Goal: Task Accomplishment & Management: Complete application form

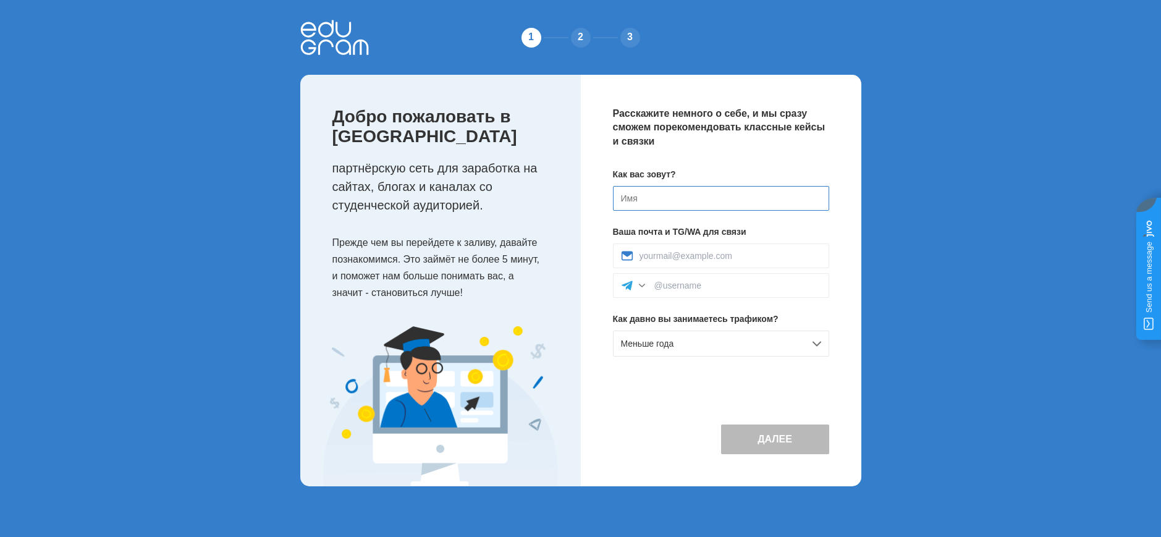
click at [661, 199] on input at bounding box center [721, 198] width 216 height 25
type input "[PERSON_NAME]"
click at [679, 286] on input at bounding box center [737, 285] width 167 height 10
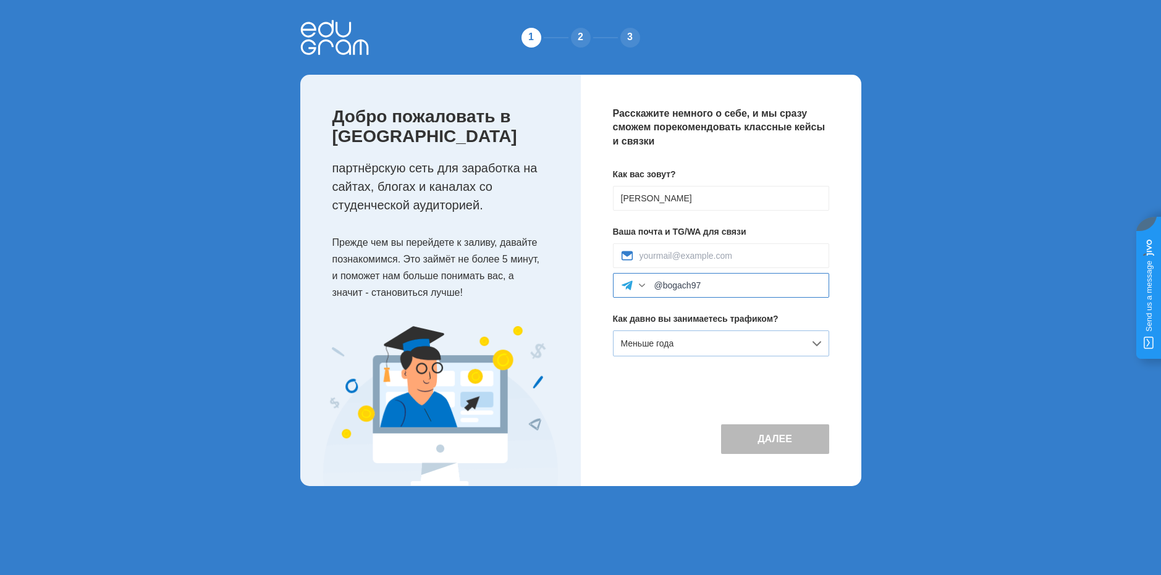
type input "@bogach97"
click at [732, 340] on div "Меньше года" at bounding box center [721, 343] width 216 height 26
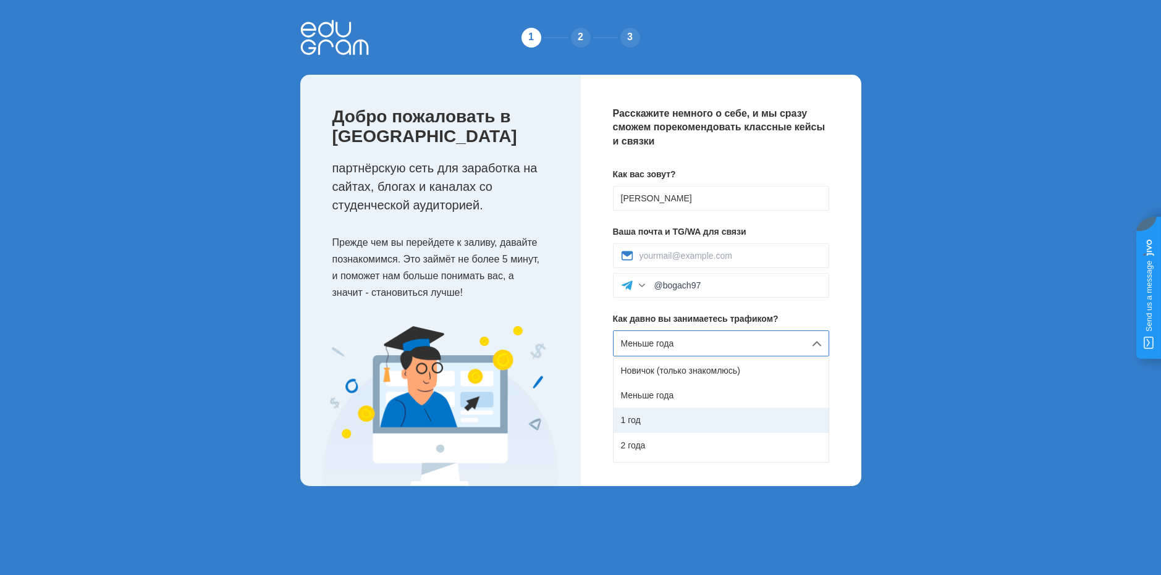
click at [654, 419] on div "1 год" at bounding box center [720, 420] width 215 height 25
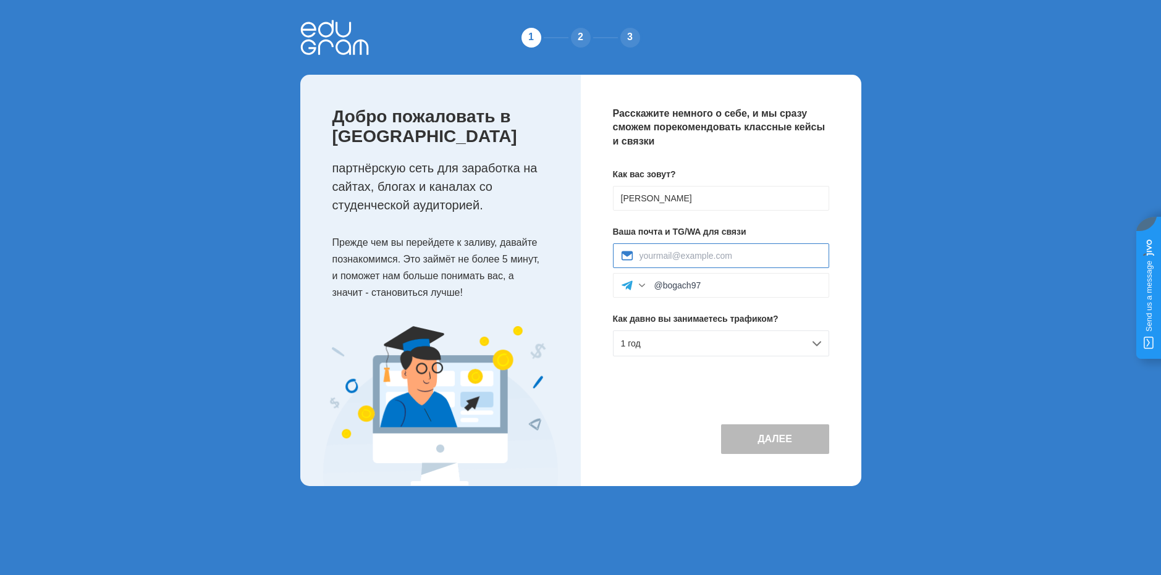
click at [713, 254] on input at bounding box center [730, 256] width 182 height 10
type input "Uraska456@gmail.com"
click at [765, 439] on button "Далее" at bounding box center [775, 439] width 108 height 30
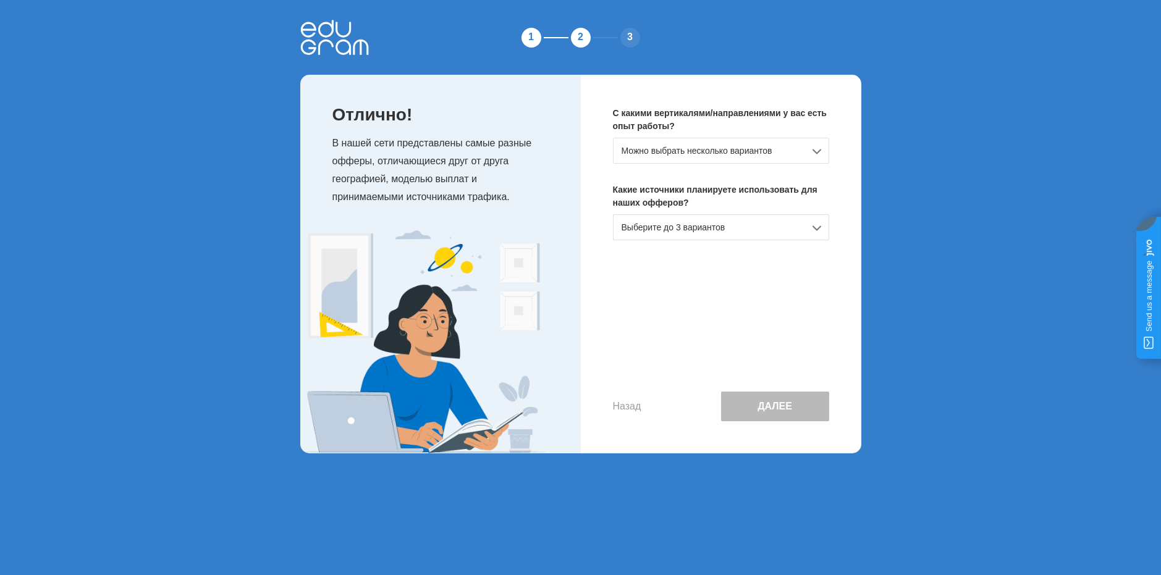
click at [704, 154] on div "Можно выбрать несколько вариантов" at bounding box center [721, 151] width 216 height 26
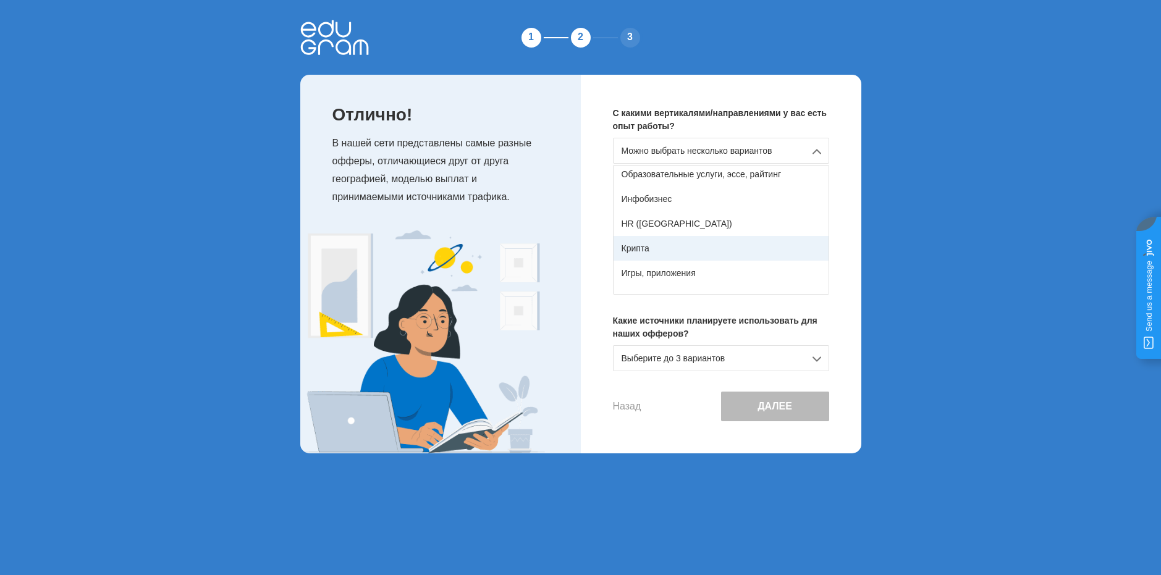
scroll to position [185, 0]
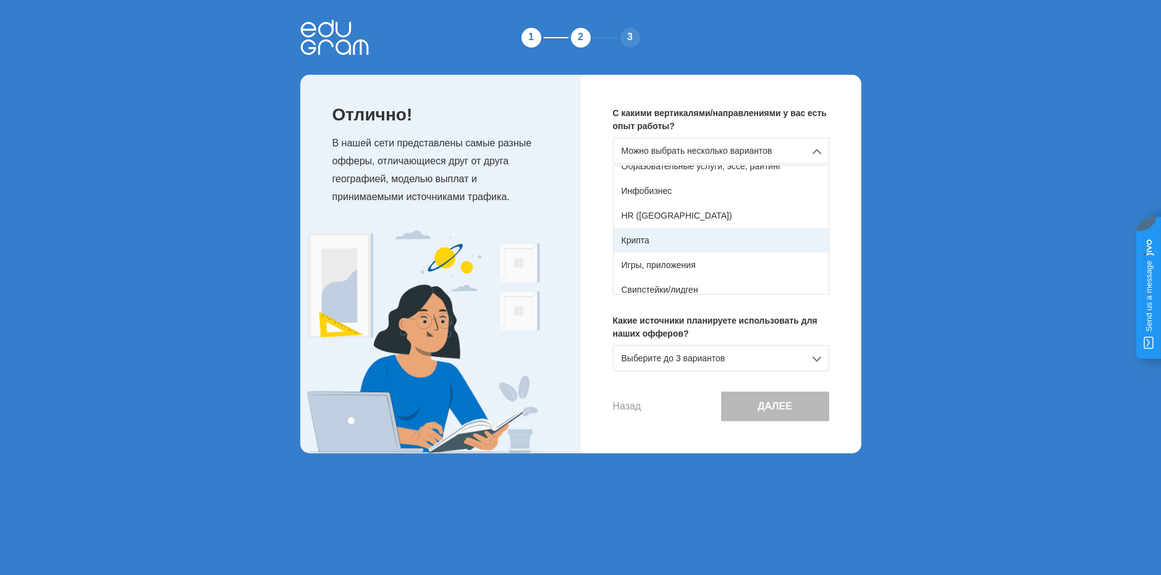
click at [667, 243] on div "Крипта" at bounding box center [720, 240] width 215 height 25
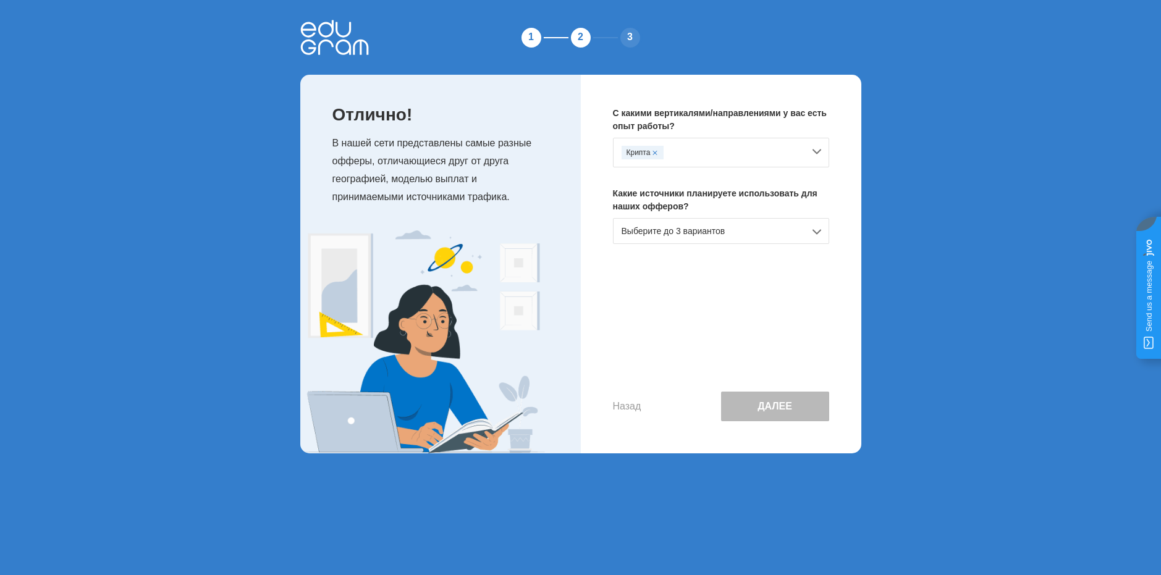
click at [788, 149] on div "Крипта" at bounding box center [712, 153] width 182 height 14
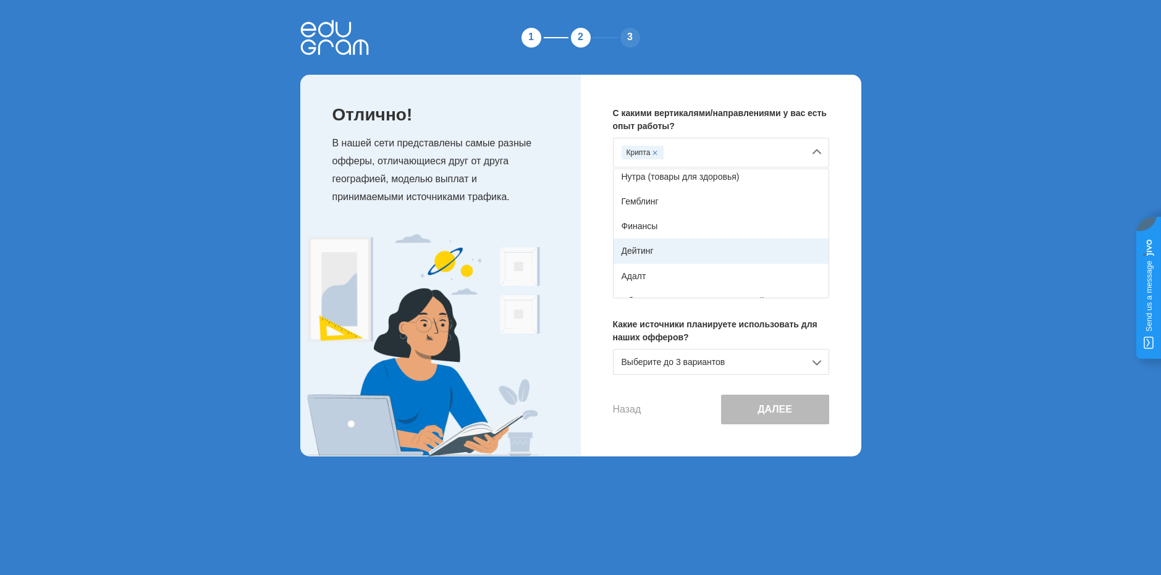
scroll to position [62, 0]
click at [807, 151] on div "Крипта" at bounding box center [721, 153] width 216 height 30
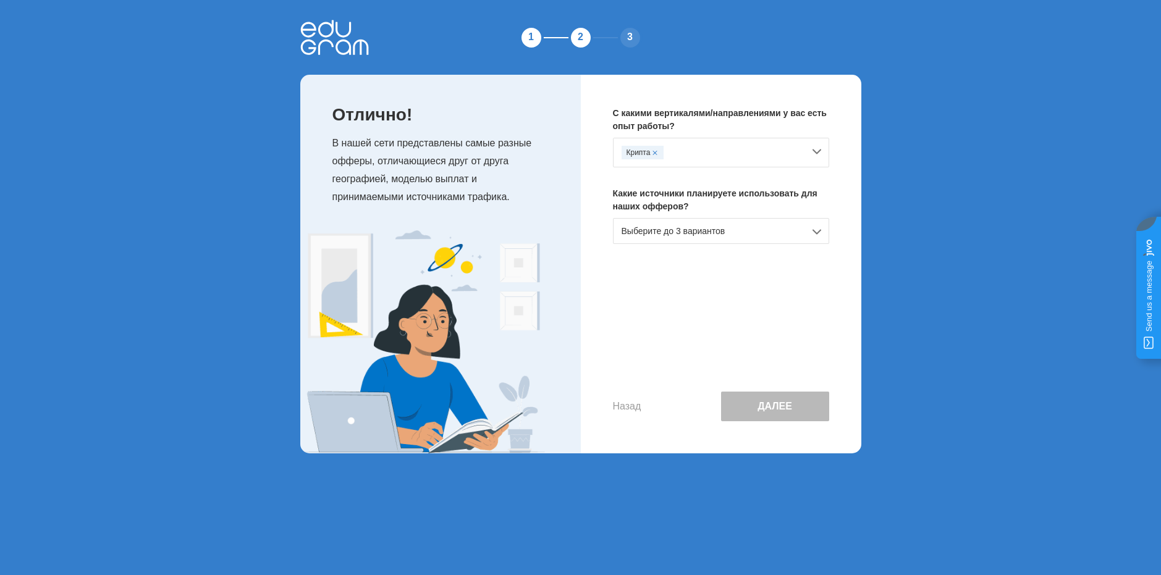
click at [753, 239] on div "Выберите до 3 вариантов" at bounding box center [721, 231] width 216 height 26
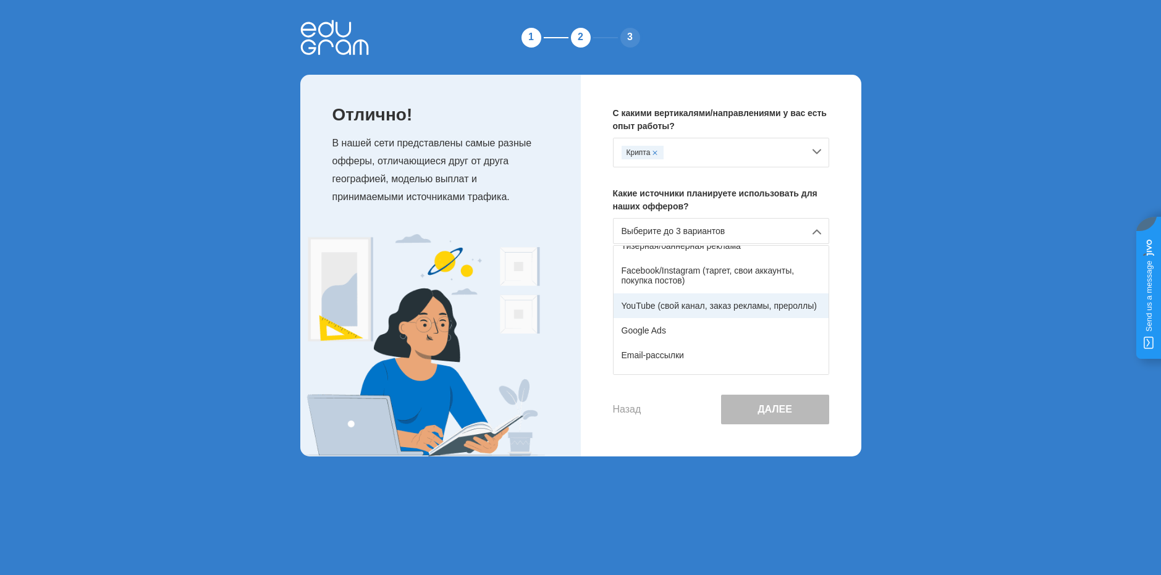
click at [705, 306] on div "YouTube (свой канал, заказ рекламы, прероллы)" at bounding box center [720, 305] width 215 height 25
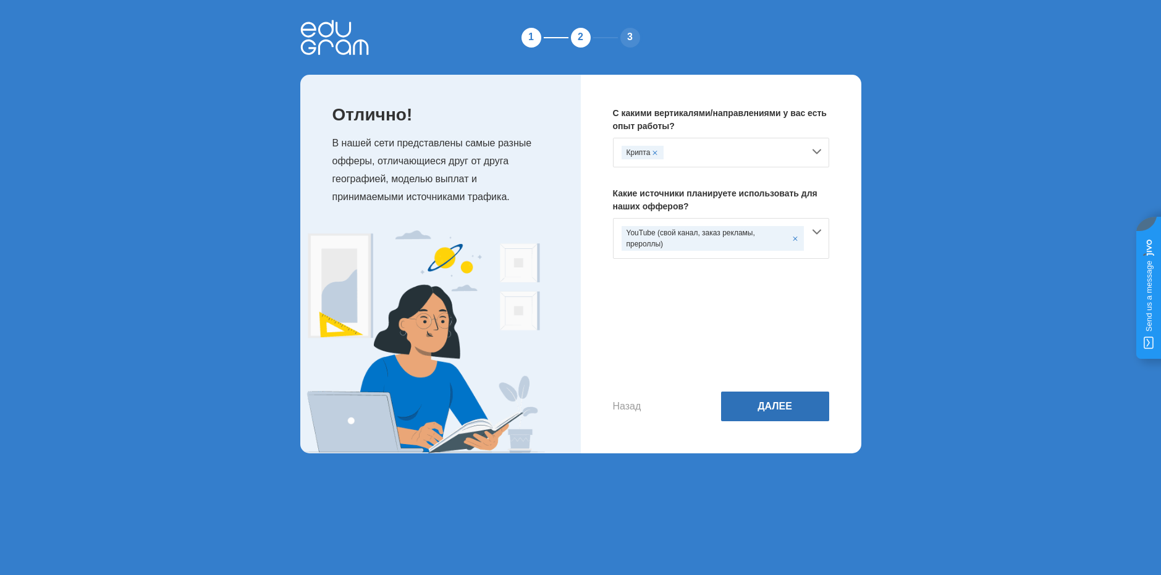
click at [783, 400] on button "Далее" at bounding box center [775, 407] width 108 height 30
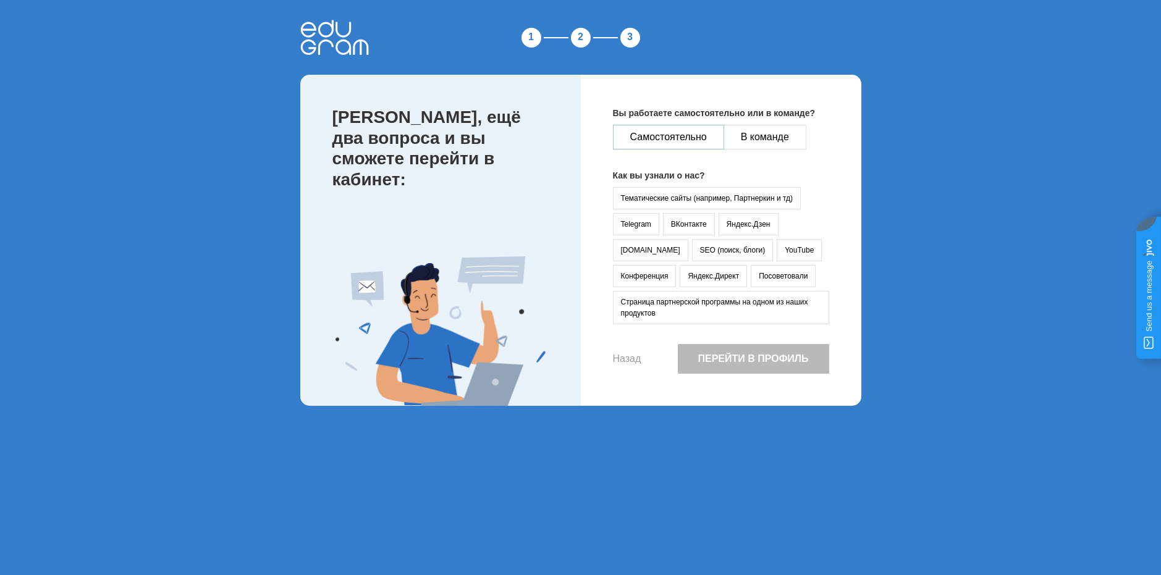
click at [678, 135] on button "Самостоятельно" at bounding box center [668, 137] width 111 height 25
click at [668, 196] on button "Тематические сайты (например, Партнеркин и тд)" at bounding box center [707, 198] width 188 height 22
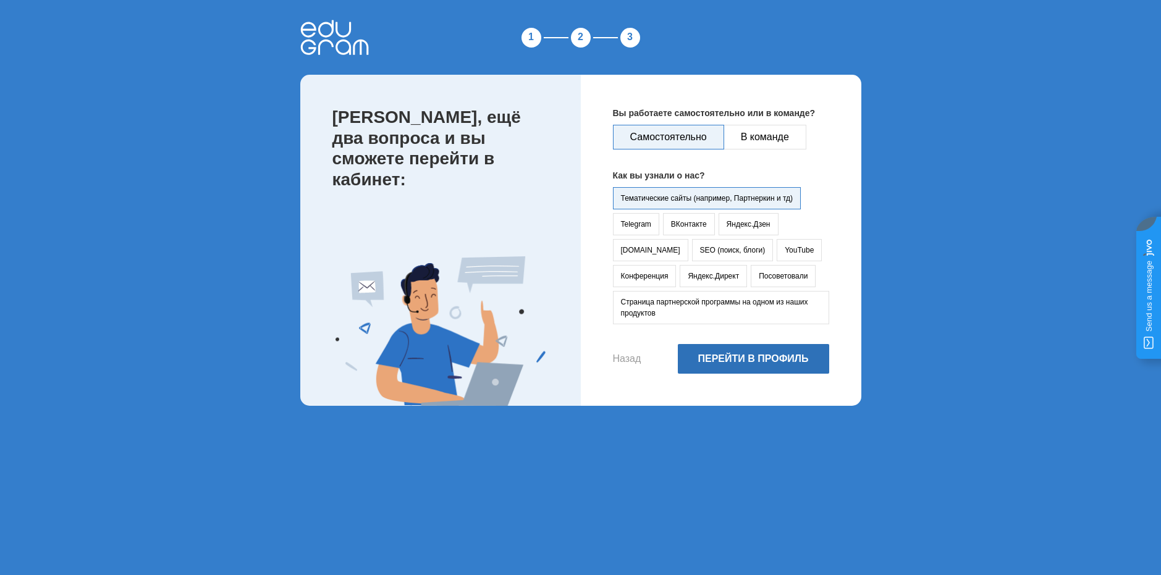
click at [760, 356] on button "Перейти в профиль" at bounding box center [753, 359] width 151 height 30
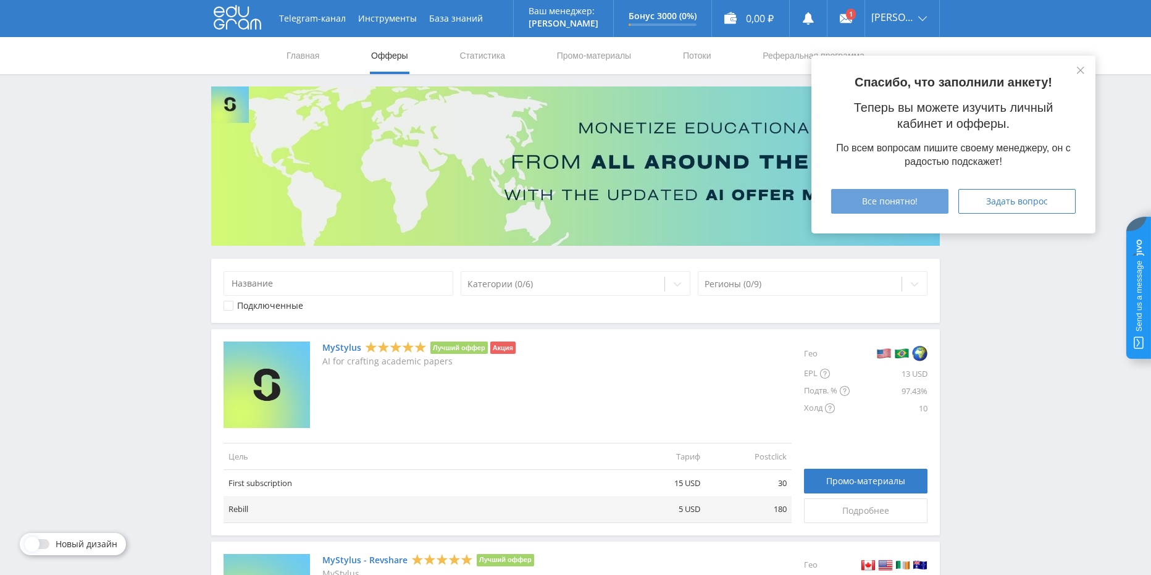
click at [912, 195] on button "Все понятно!" at bounding box center [889, 201] width 117 height 25
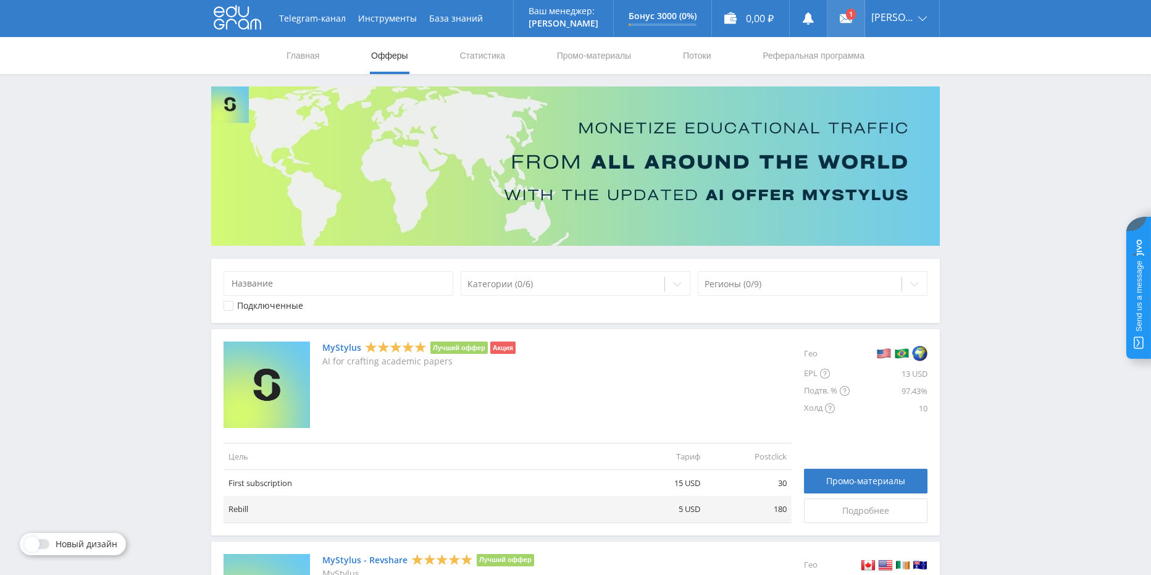
click at [852, 21] on use at bounding box center [846, 18] width 12 height 9
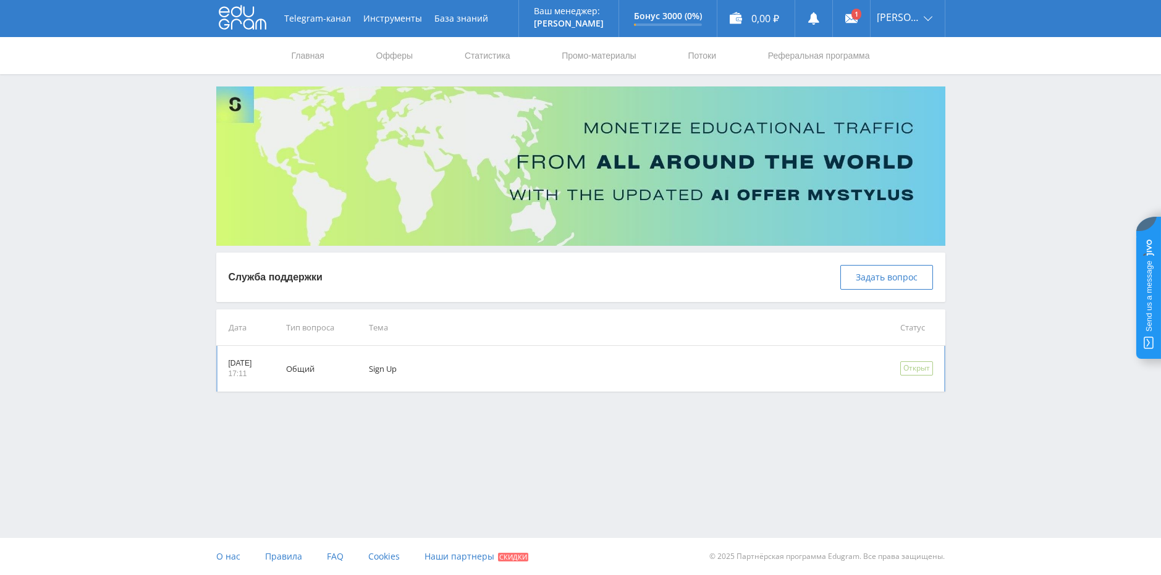
click at [401, 372] on td "Sign Up" at bounding box center [616, 369] width 531 height 46
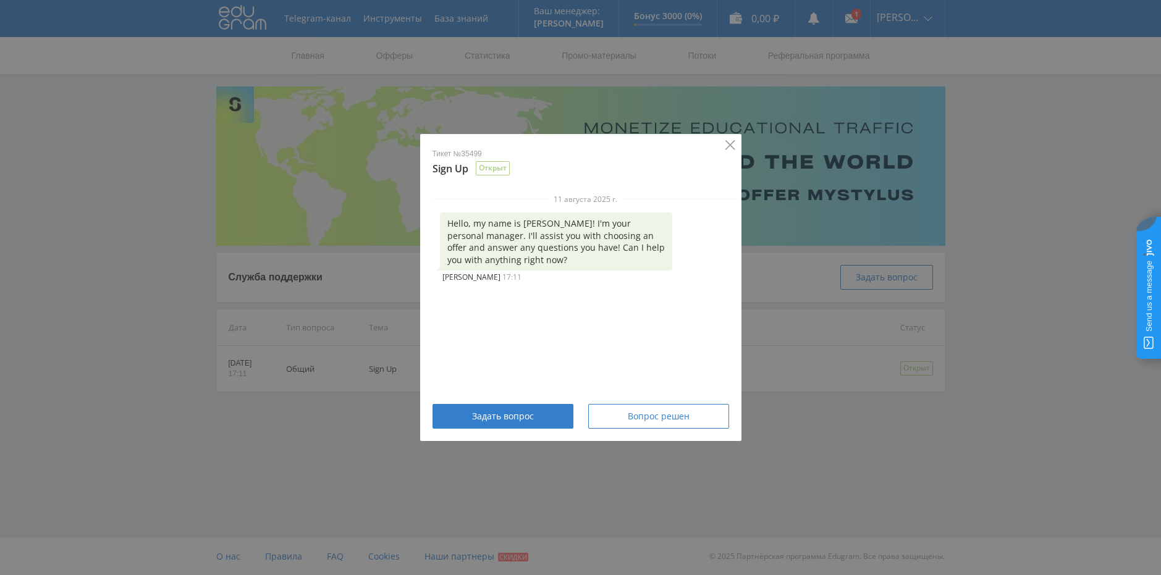
click at [734, 143] on icon "Close" at bounding box center [730, 145] width 10 height 10
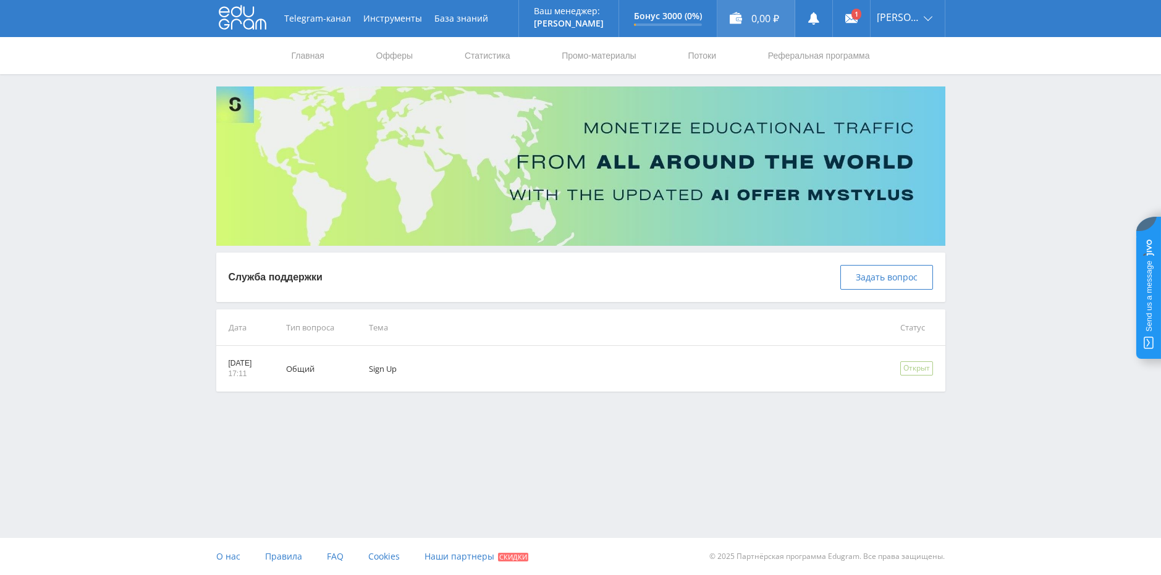
click at [785, 15] on div "0,00 ₽" at bounding box center [755, 18] width 77 height 37
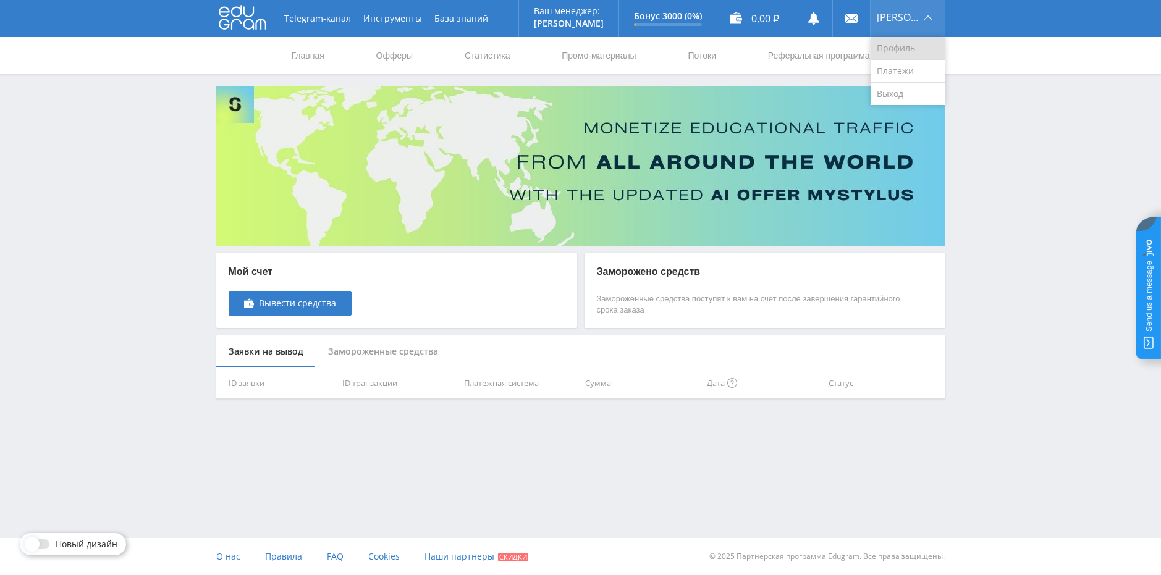
click at [913, 50] on link "Профиль" at bounding box center [907, 48] width 74 height 23
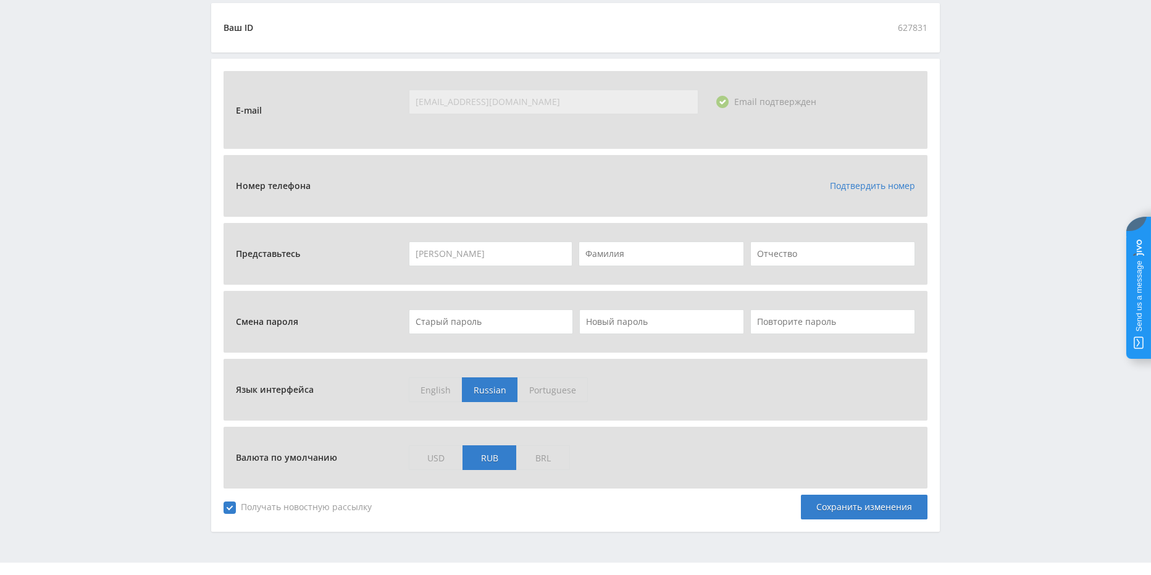
scroll to position [385, 0]
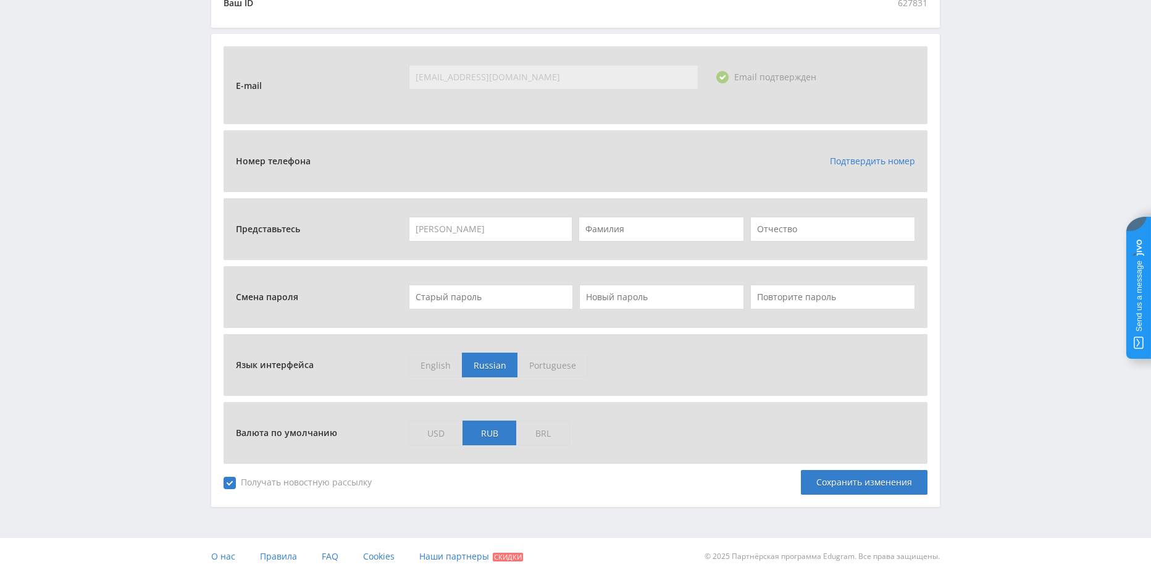
click at [443, 432] on span "USD" at bounding box center [436, 433] width 54 height 25
click at [0, 0] on input "USD" at bounding box center [0, 0] width 0 height 0
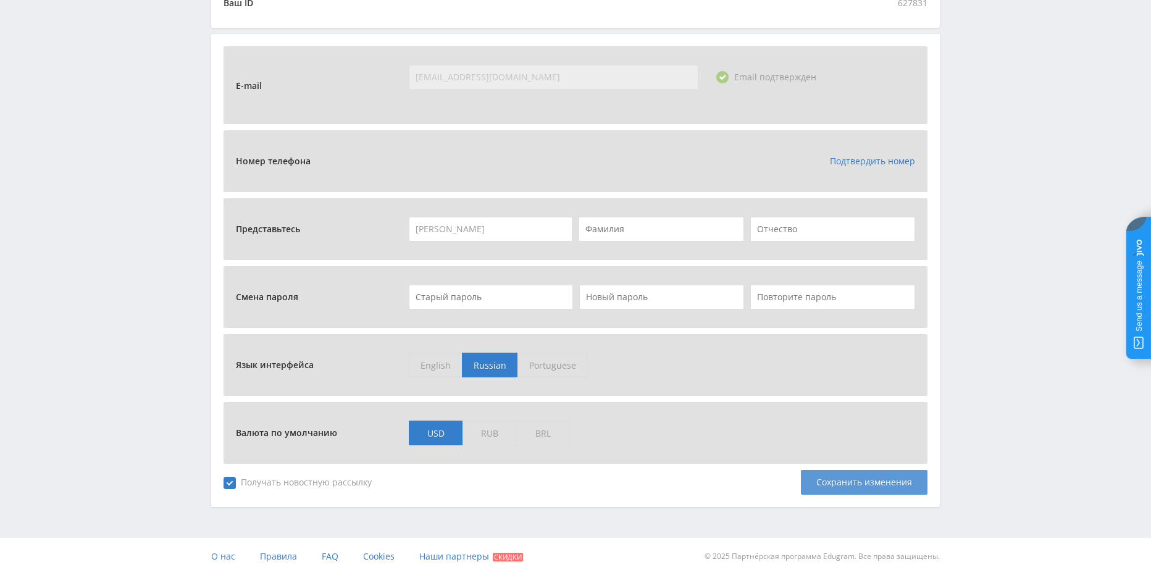
click at [817, 484] on div "Сохранить изменения" at bounding box center [864, 482] width 127 height 25
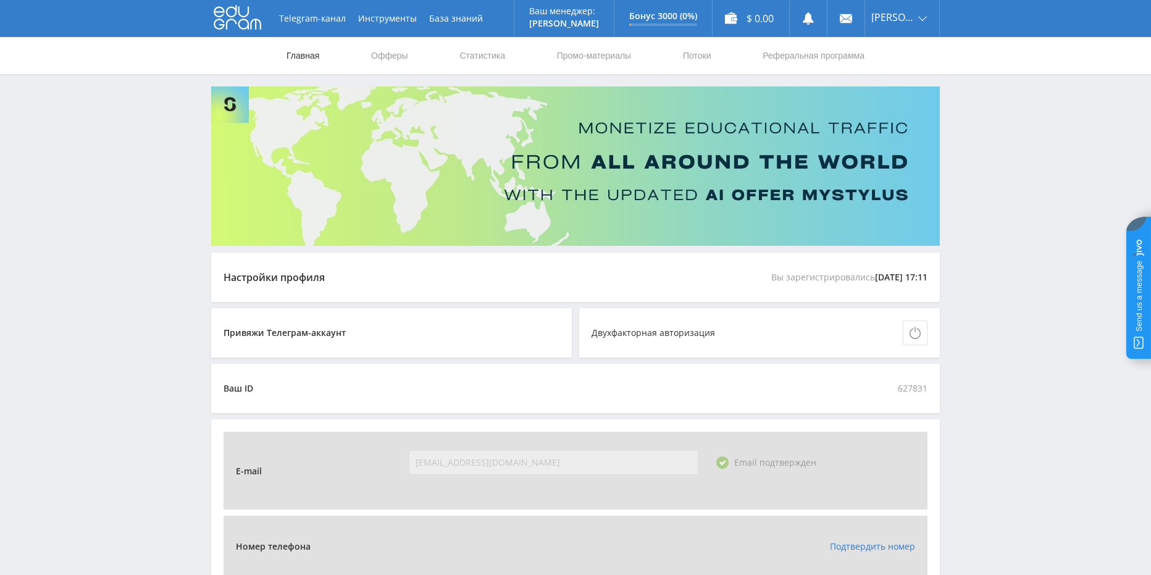
click at [295, 55] on link "Главная" at bounding box center [302, 55] width 35 height 37
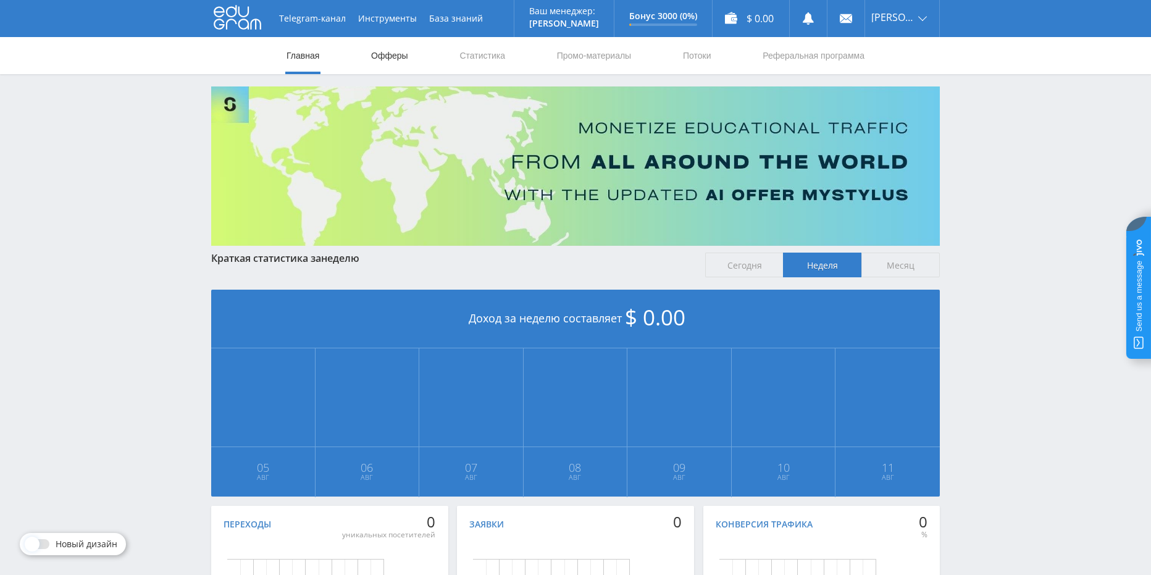
click at [379, 54] on link "Офферы" at bounding box center [390, 55] width 40 height 37
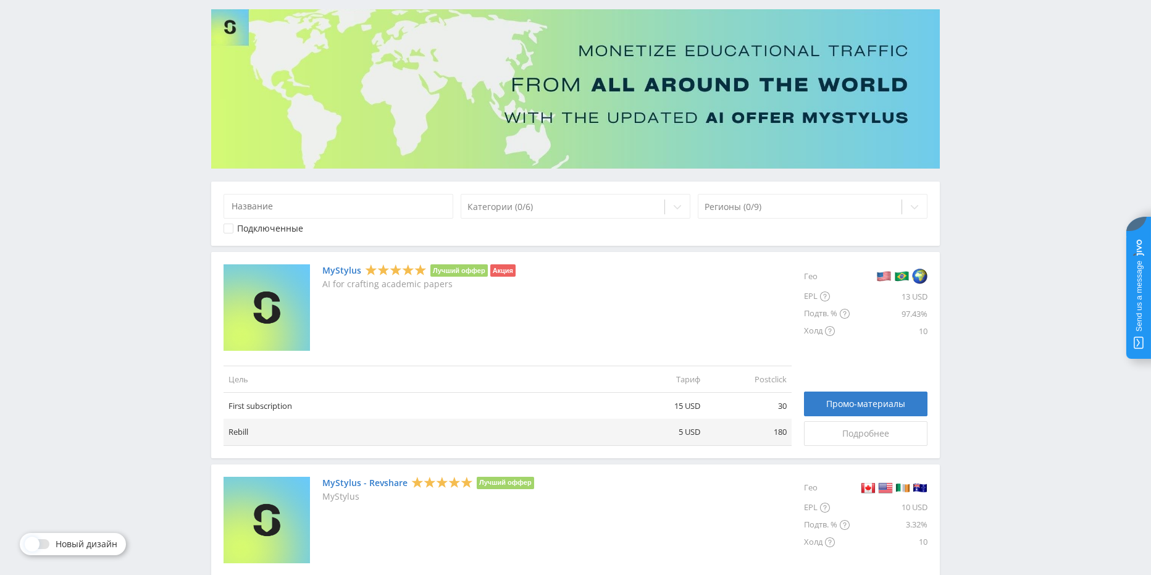
scroll to position [124, 0]
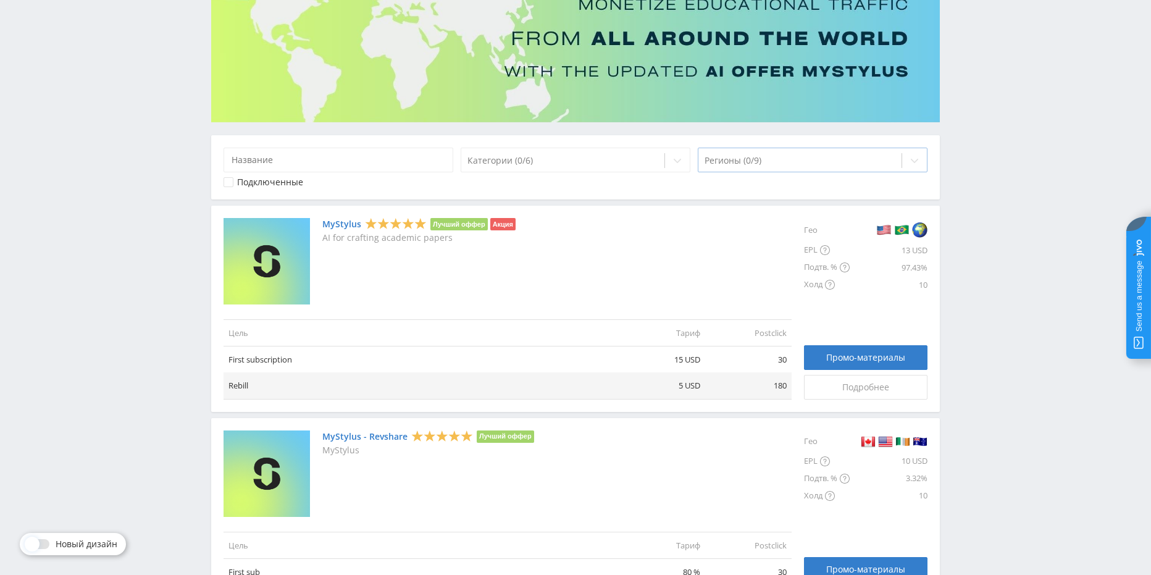
click at [712, 158] on div at bounding box center [800, 160] width 191 height 12
type input "e"
type input "y"
type input "u"
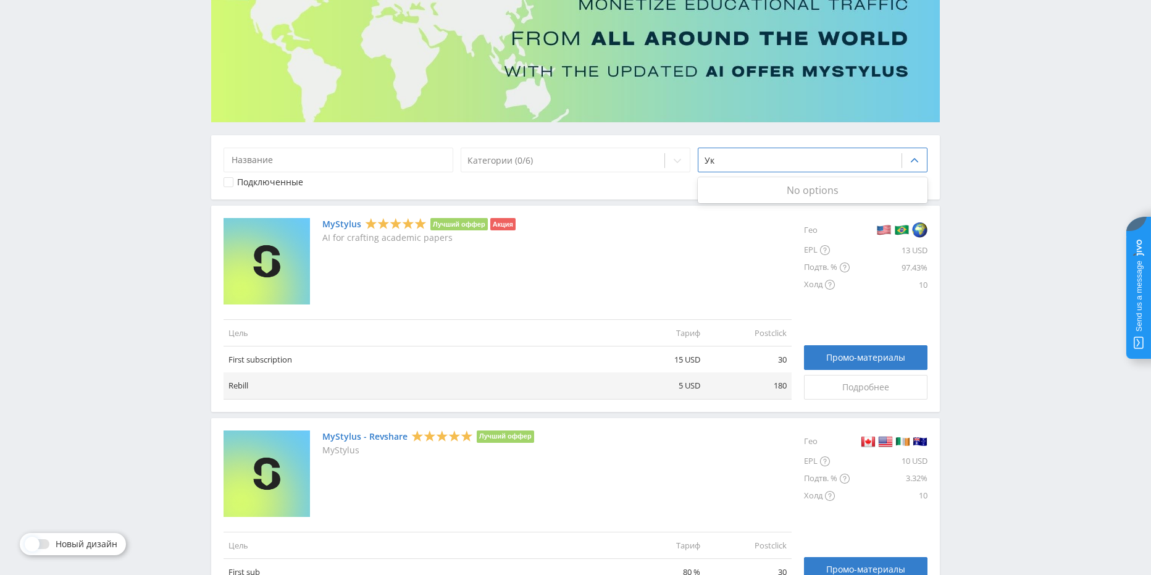
type input "У"
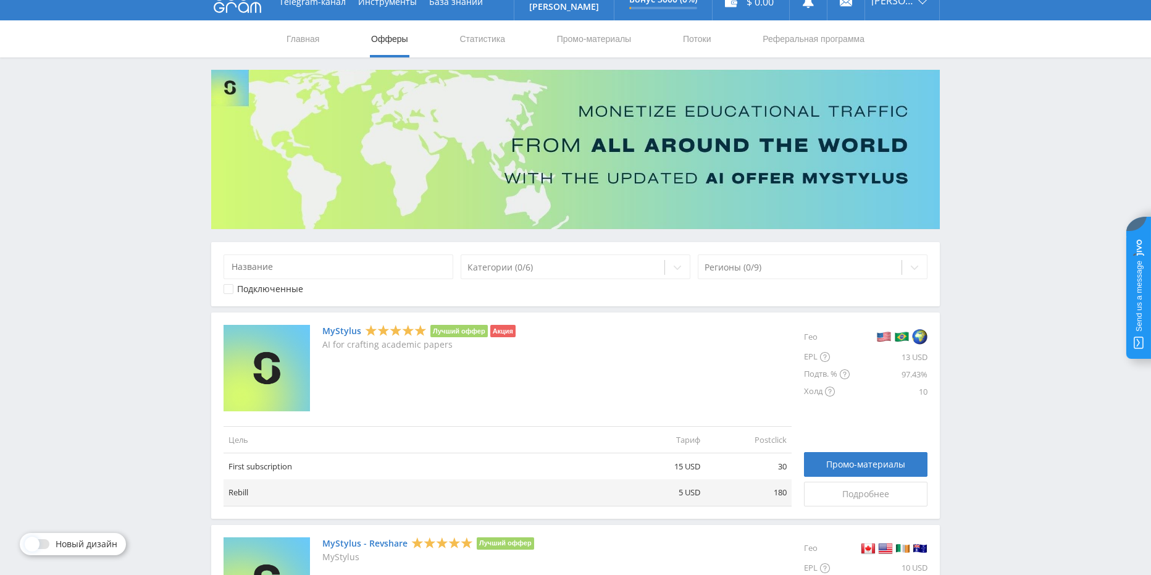
scroll to position [0, 0]
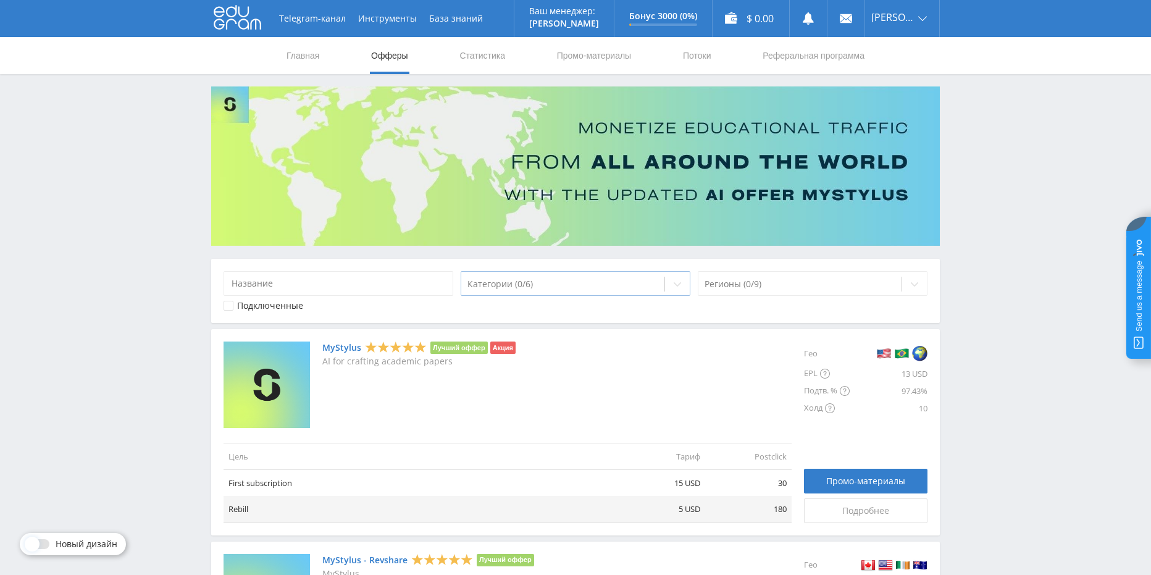
click at [578, 285] on div at bounding box center [563, 284] width 191 height 12
click at [587, 283] on div at bounding box center [563, 284] width 191 height 12
click at [783, 278] on div at bounding box center [800, 284] width 191 height 12
click at [815, 280] on div at bounding box center [800, 284] width 191 height 12
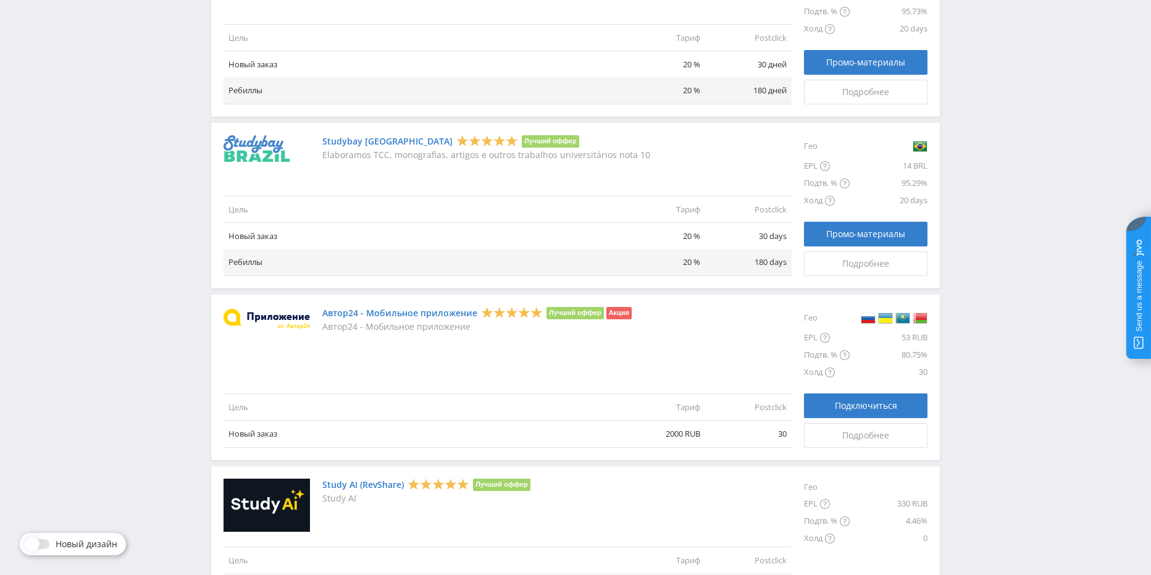
scroll to position [1235, 0]
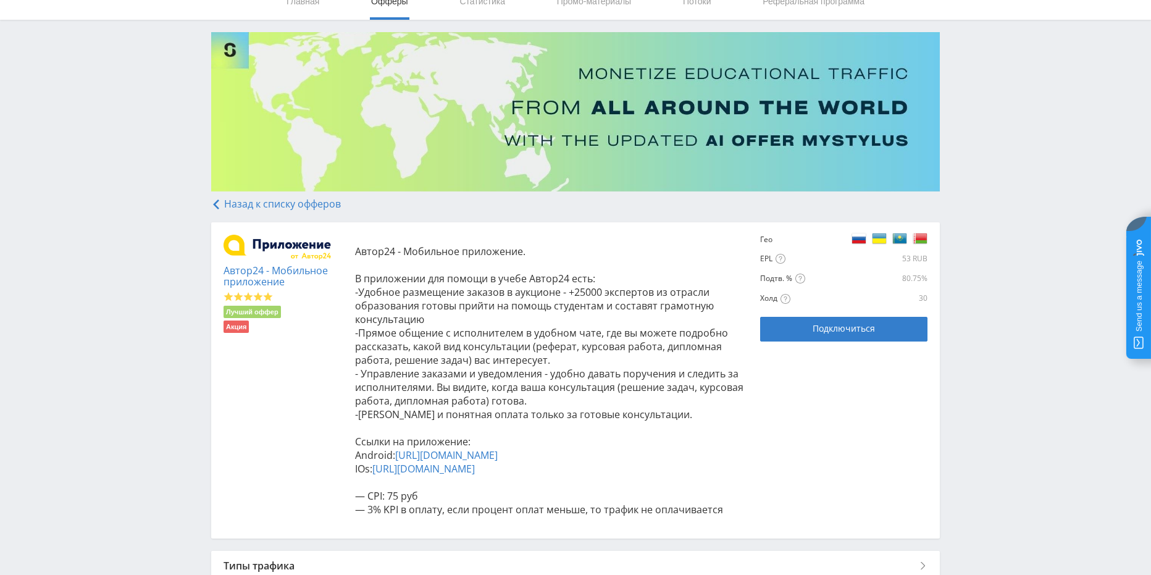
scroll to position [62, 0]
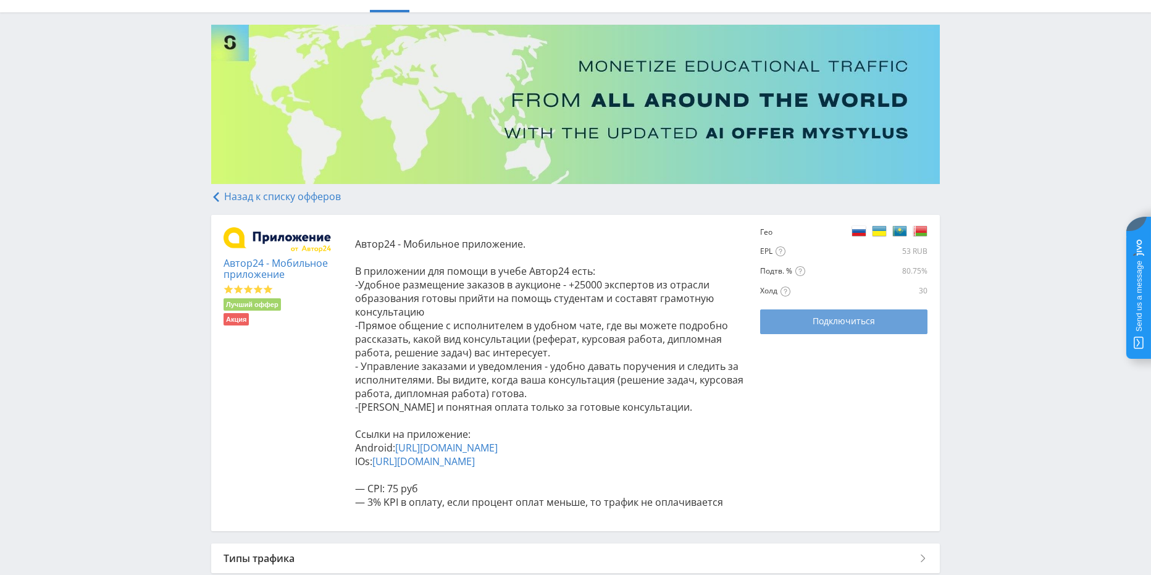
click at [813, 321] on span "Подключиться" at bounding box center [844, 321] width 62 height 10
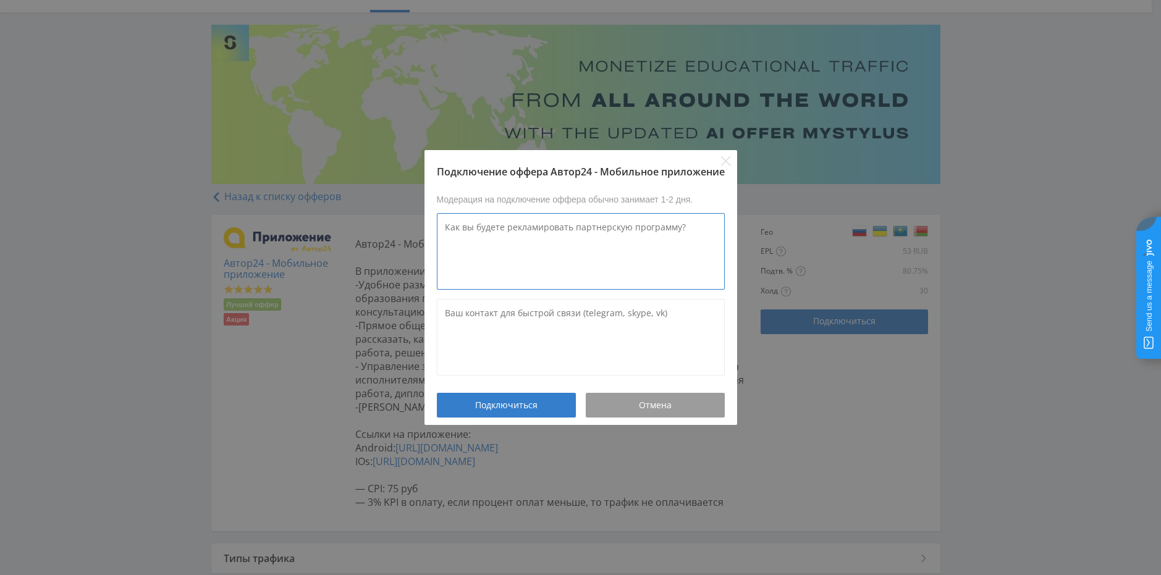
click at [536, 246] on textarea at bounding box center [581, 251] width 288 height 77
click at [548, 228] on textarea "буду рекламирует" at bounding box center [581, 251] width 288 height 77
type textarea "буду рекламировать через ютуб платфому!"
click at [545, 326] on textarea at bounding box center [581, 337] width 288 height 77
click at [561, 316] on textarea "@bogach97" at bounding box center [581, 337] width 288 height 77
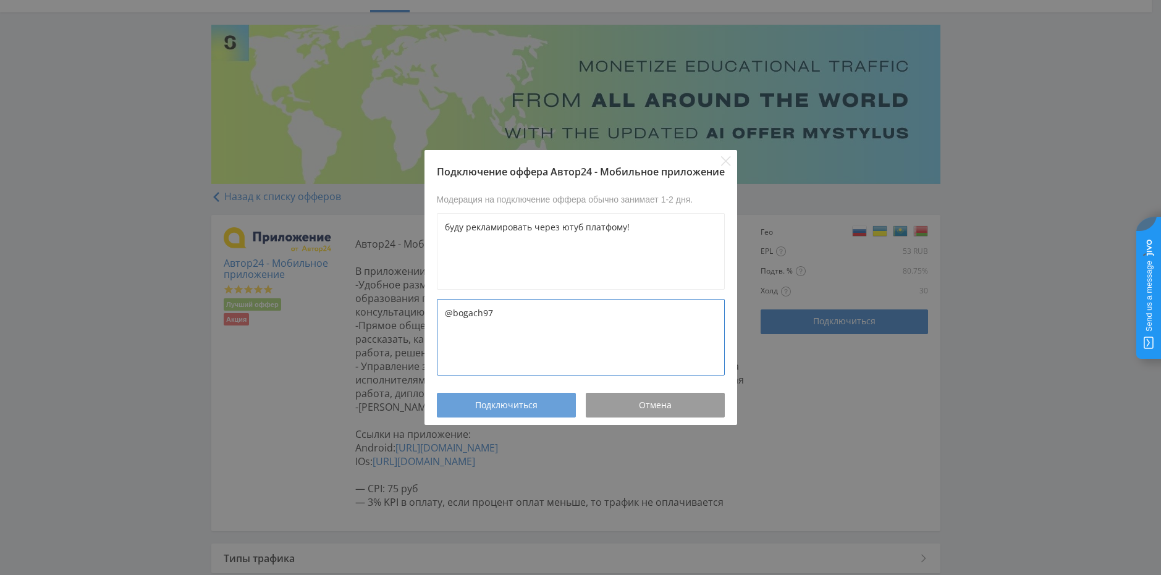
type textarea "@bogach97"
click at [509, 403] on span "Подключиться" at bounding box center [506, 405] width 62 height 10
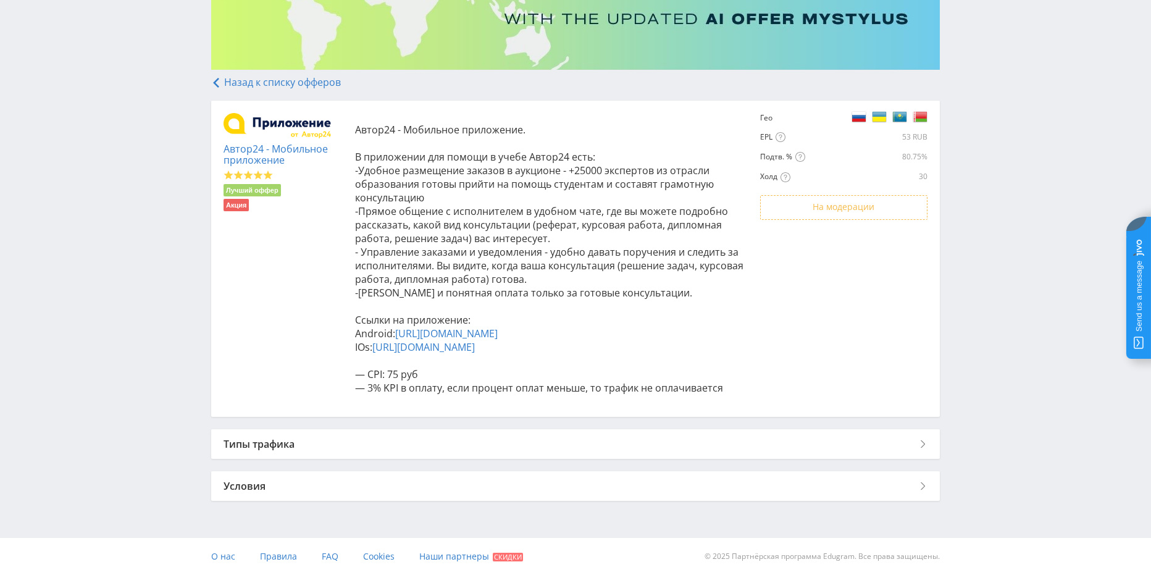
scroll to position [190, 0]
click at [566, 435] on div "Типы трафика" at bounding box center [575, 444] width 729 height 30
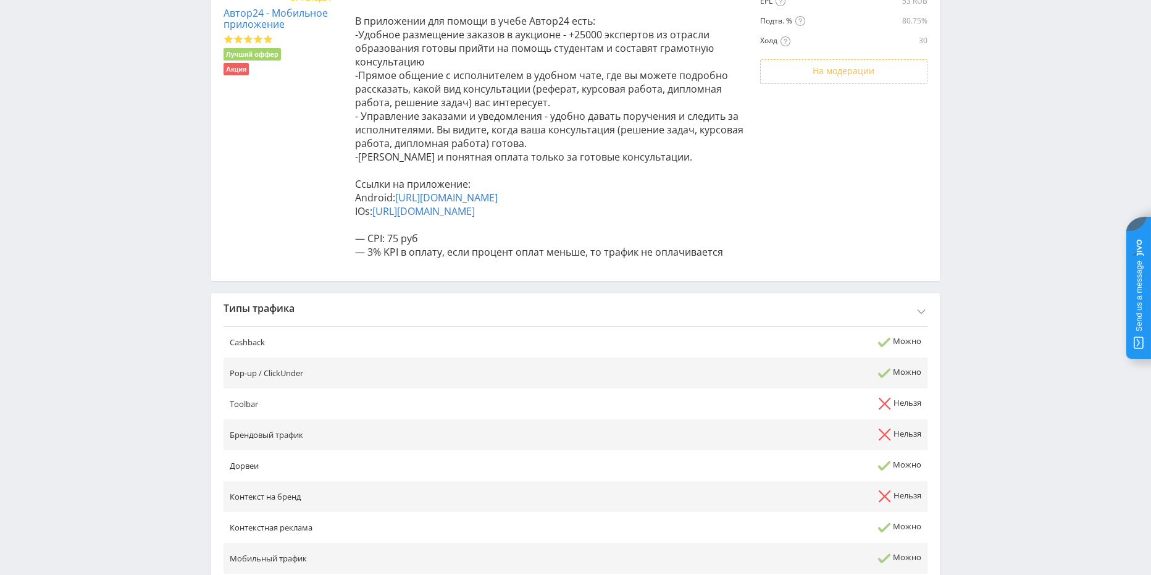
scroll to position [313, 0]
click at [608, 318] on div "Типы трафика" at bounding box center [575, 307] width 729 height 30
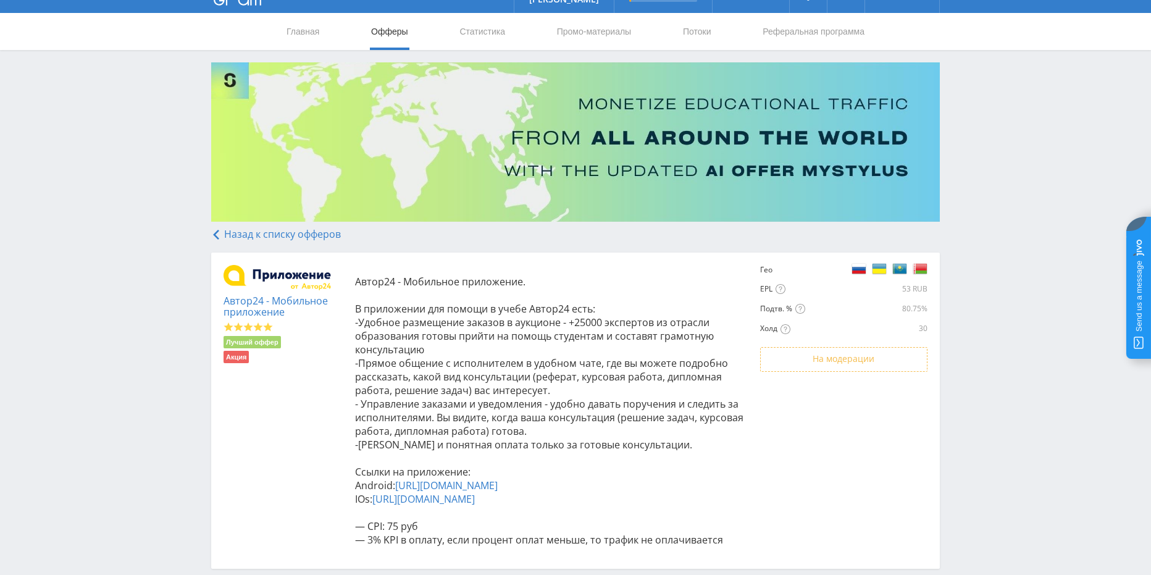
scroll to position [0, 0]
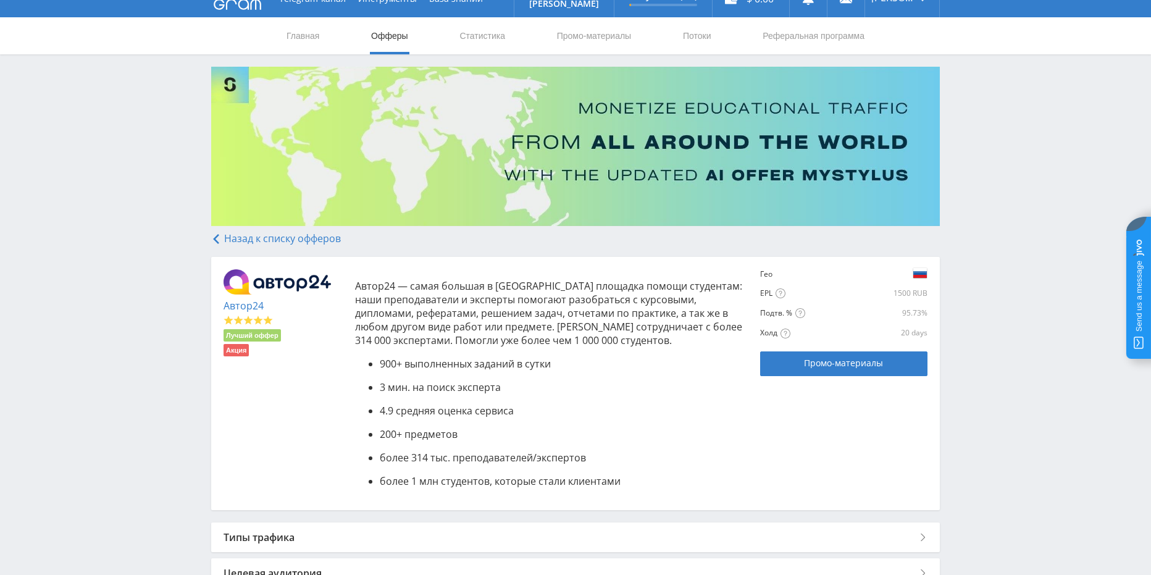
scroll to position [62, 0]
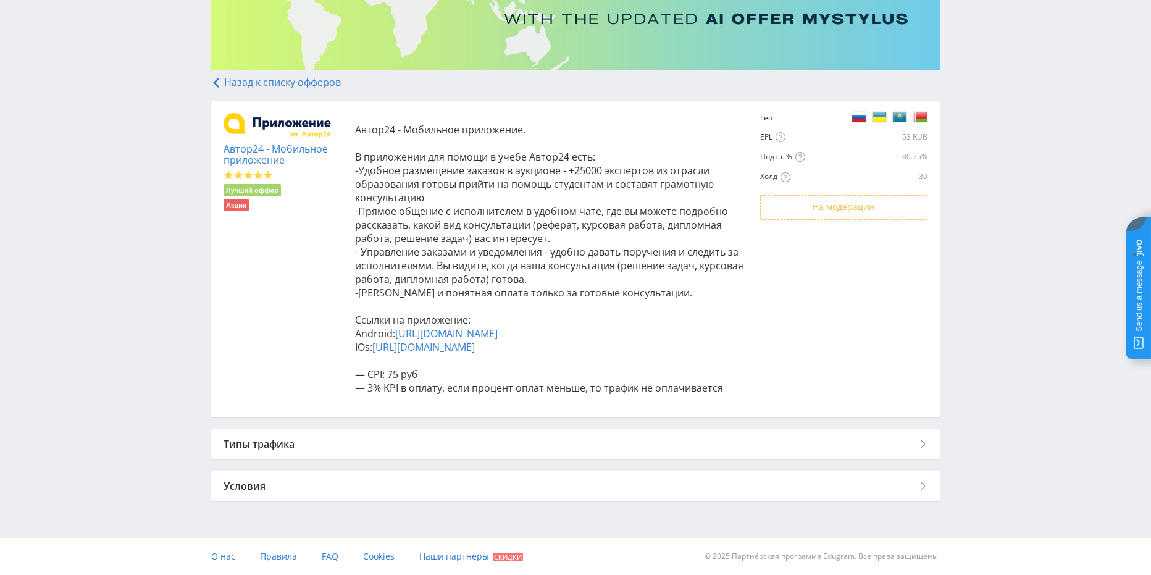
scroll to position [190, 0]
click at [908, 443] on div "Типы трафика" at bounding box center [575, 444] width 729 height 30
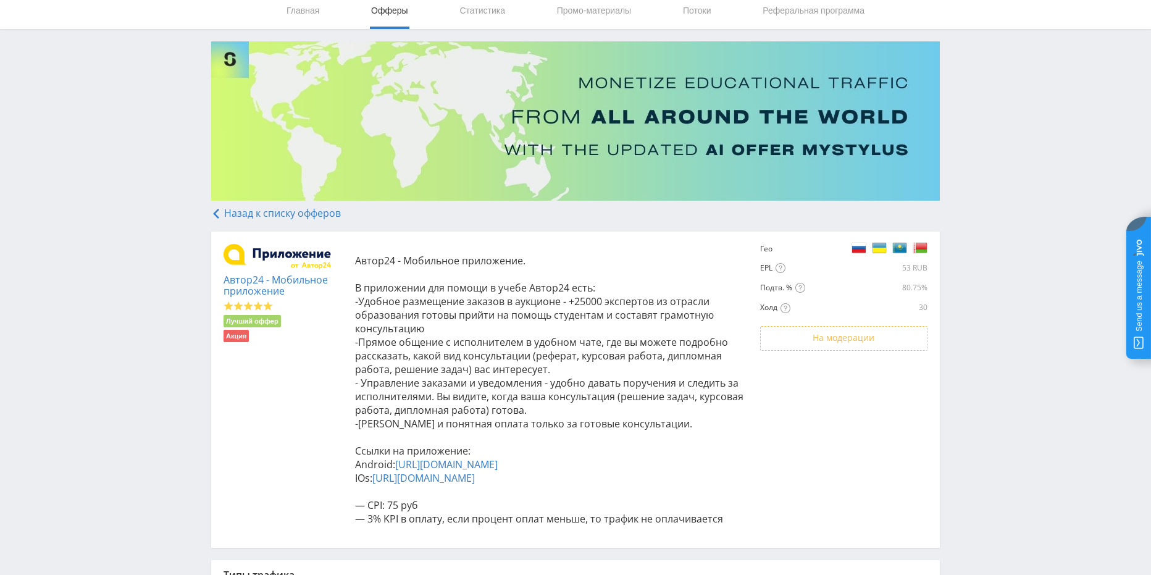
scroll to position [0, 0]
